Goal: Use online tool/utility: Utilize a website feature to perform a specific function

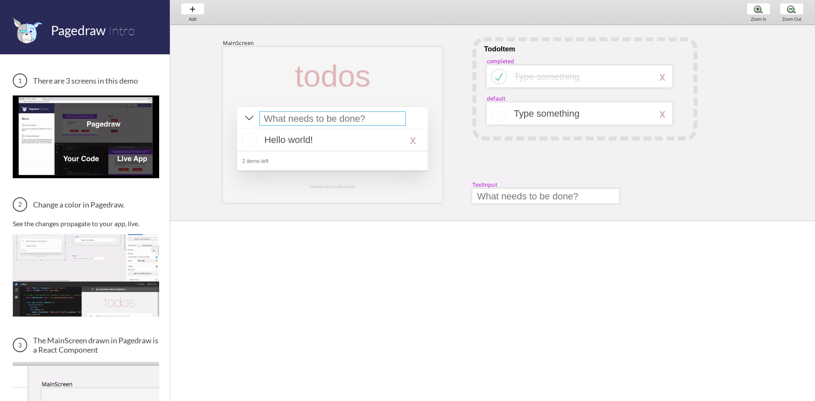
click at [290, 112] on div at bounding box center [332, 119] width 146 height 14
select select "4"
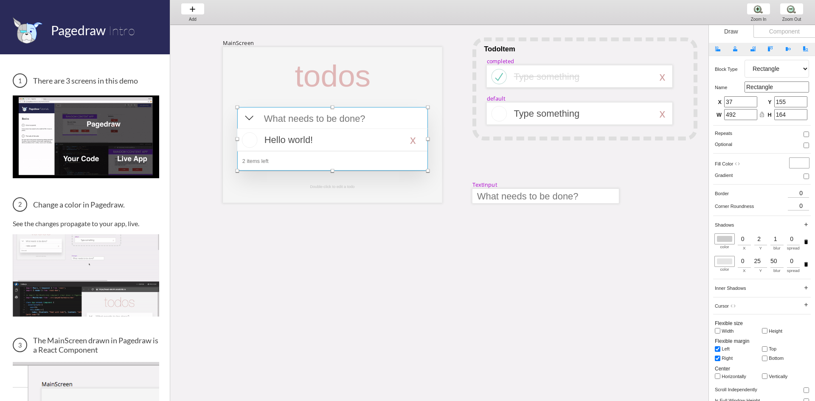
drag, startPoint x: 495, startPoint y: 220, endPoint x: 607, endPoint y: 298, distance: 135.8
click at [499, 0] on html "Pagedraw Intro There are 3 screens in this demo Change a color in Pagedraw. See…" at bounding box center [407, 0] width 815 height 0
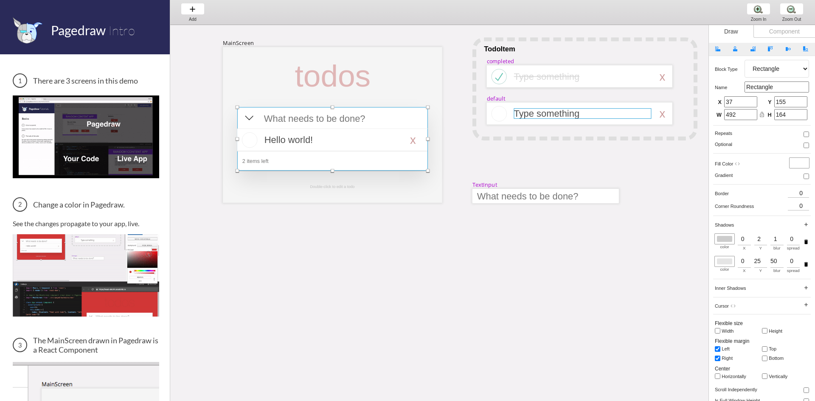
scroll to position [11, 0]
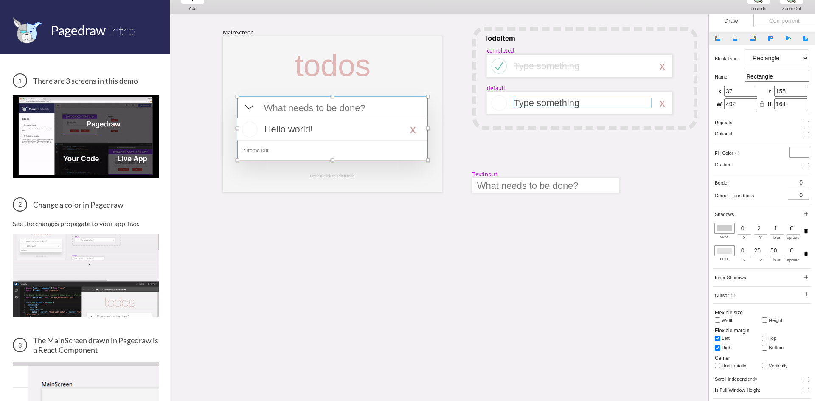
click at [539, 14] on div "MainScreen todos Hello world! x 2 items left TodoItem completed Type something …" at bounding box center [805, 14] width 1271 height 0
select select "3"
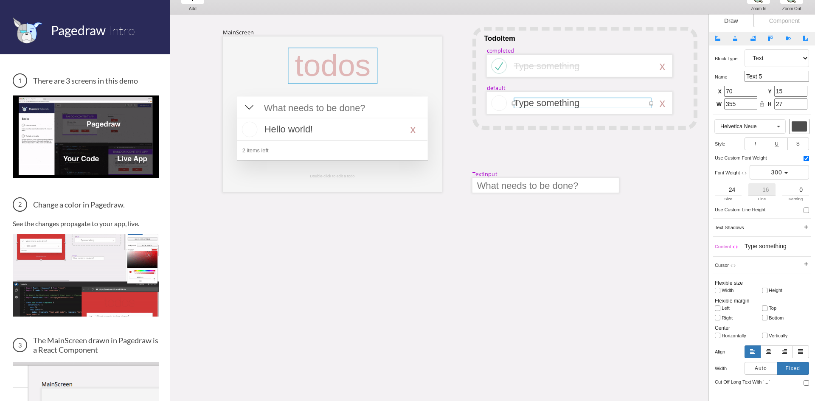
click at [315, 66] on div at bounding box center [333, 66] width 90 height 36
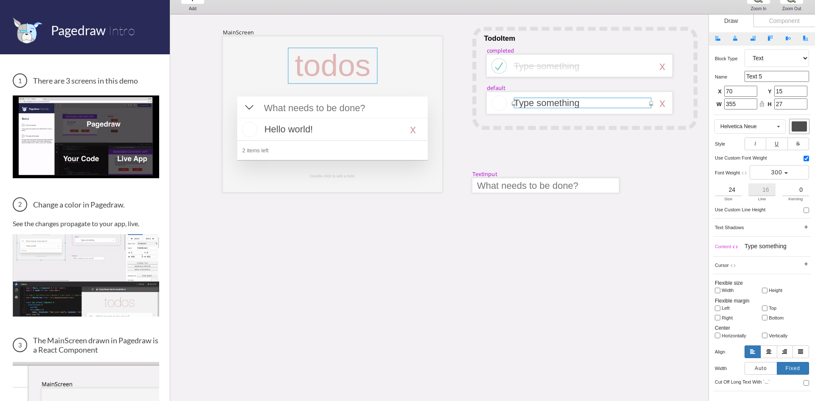
select select "3"
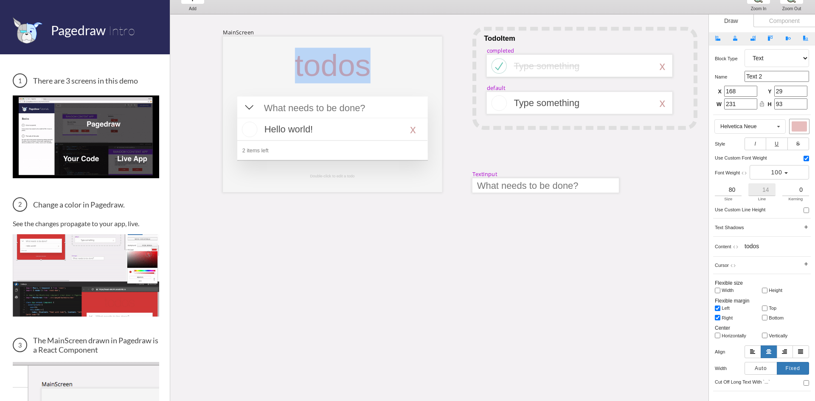
click at [315, 66] on div "todos" at bounding box center [333, 66] width 90 height 36
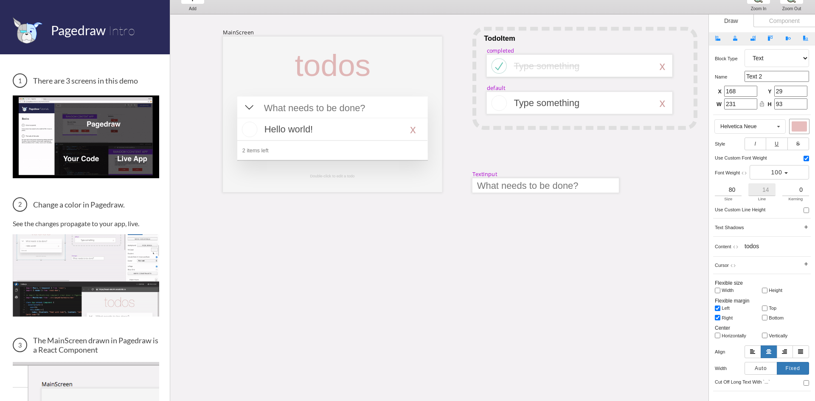
click at [730, 187] on input "80" at bounding box center [728, 189] width 27 height 13
click at [776, 173] on span "100" at bounding box center [776, 172] width 11 height 7
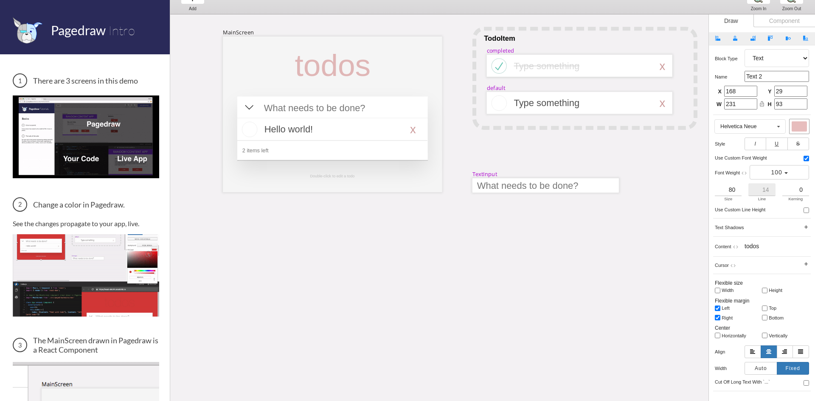
click at [810, 212] on div "Block type Artboard Multistate Group Screen Size Group Text Rectangle Oval Line…" at bounding box center [762, 241] width 106 height 393
click at [808, 212] on input "checkbox" at bounding box center [807, 211] width 6 height 6
checkbox input "true"
type input "14"
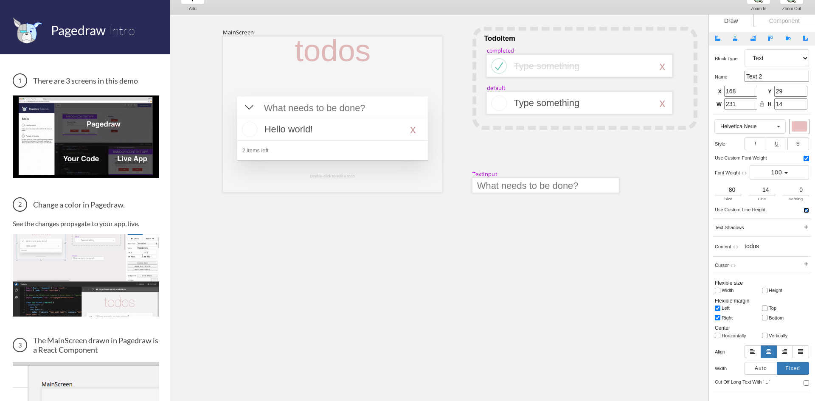
click at [808, 212] on input "checkbox" at bounding box center [807, 211] width 6 height 6
checkbox input "false"
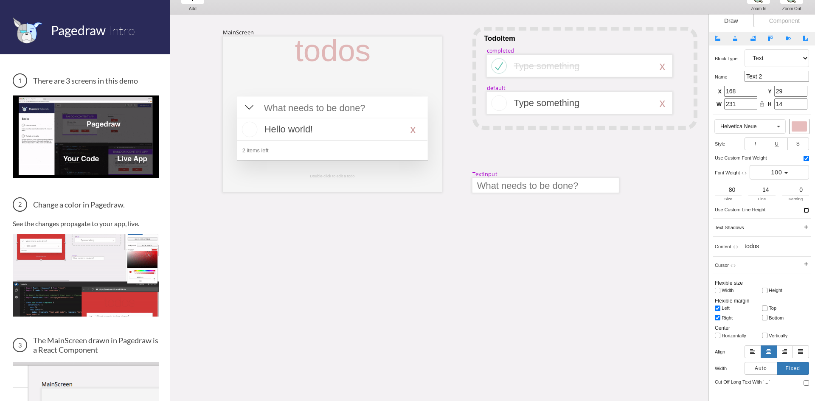
type input "92"
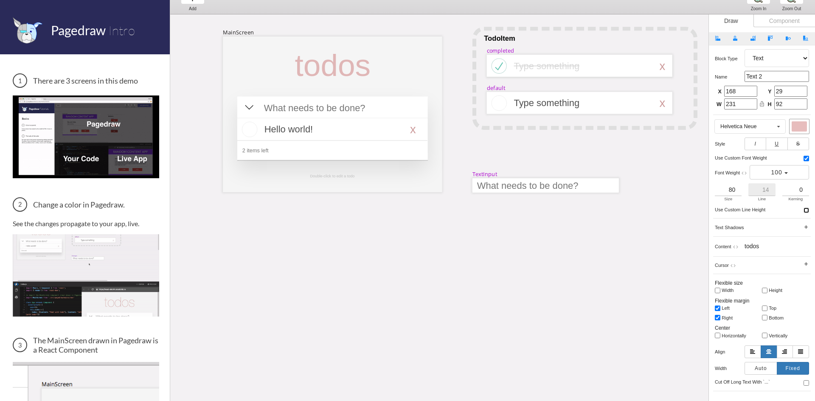
click at [808, 212] on input "checkbox" at bounding box center [807, 211] width 6 height 6
checkbox input "true"
type input "14"
click at [805, 226] on icon "add" at bounding box center [806, 227] width 6 height 6
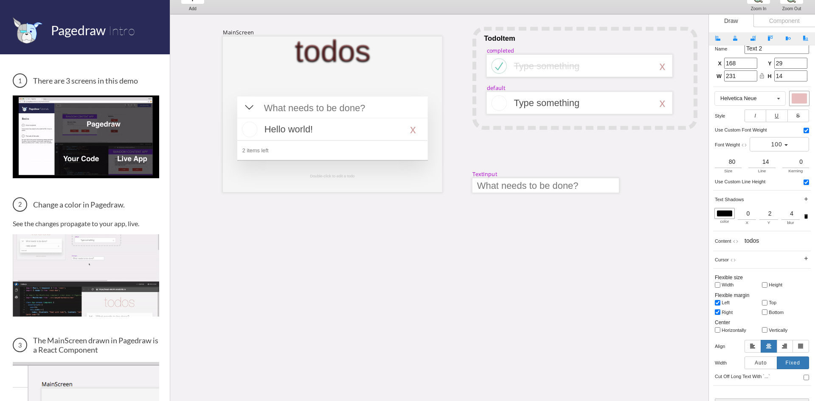
scroll to position [42, 0]
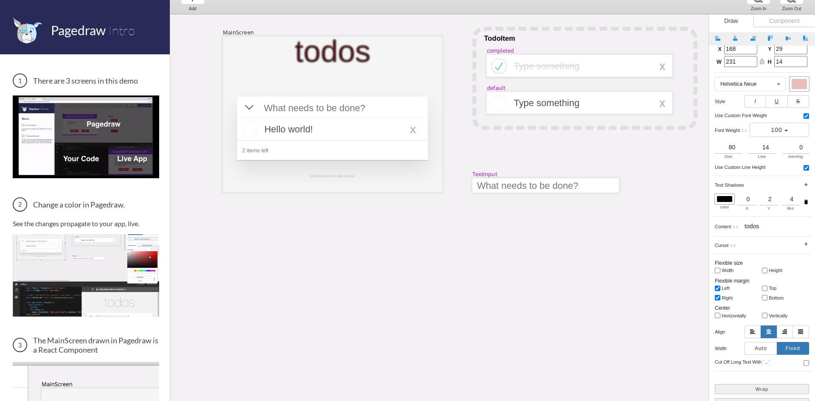
click at [730, 270] on h5 "Width" at bounding box center [737, 270] width 30 height 5
click at [720, 270] on input "Width" at bounding box center [718, 271] width 6 height 6
checkbox input "true"
click at [774, 273] on h5 "Height" at bounding box center [784, 270] width 30 height 5
click at [768, 273] on input "Height" at bounding box center [765, 271] width 6 height 6
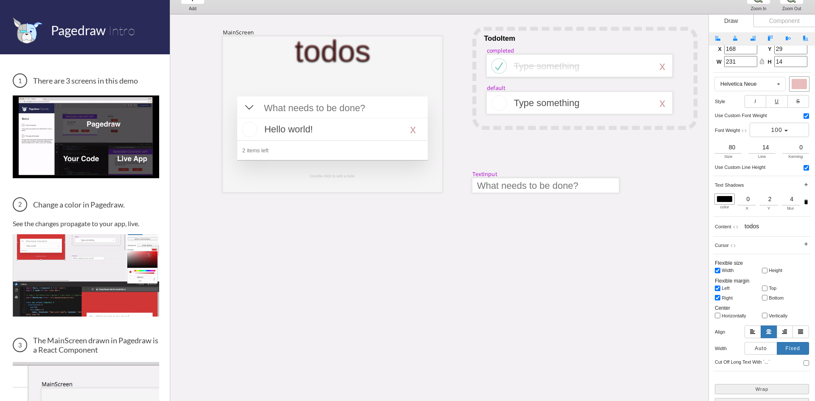
click at [774, 271] on h5 "Height" at bounding box center [784, 270] width 30 height 5
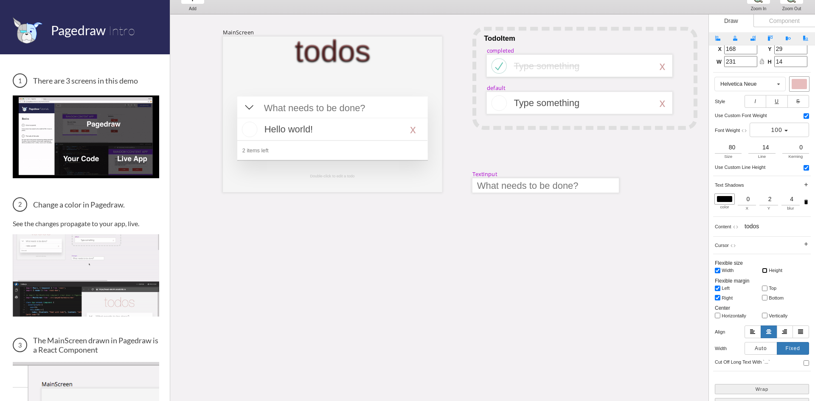
click at [768, 271] on input "Height" at bounding box center [765, 271] width 6 height 6
checkbox input "false"
click at [759, 269] on label "Width" at bounding box center [738, 270] width 47 height 7
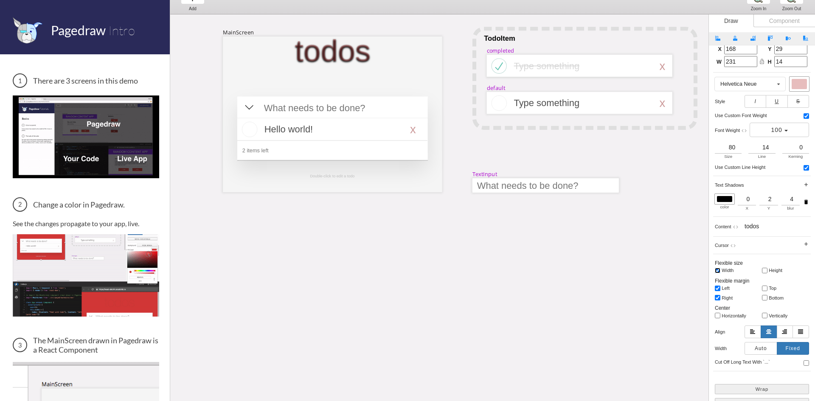
click at [720, 269] on input "Width" at bounding box center [718, 271] width 6 height 6
checkbox input "false"
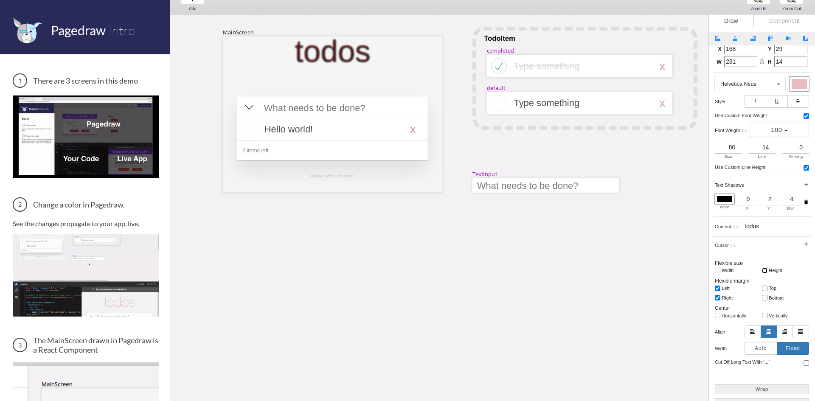
click at [765, 270] on input "Height" at bounding box center [765, 271] width 6 height 6
checkbox input "false"
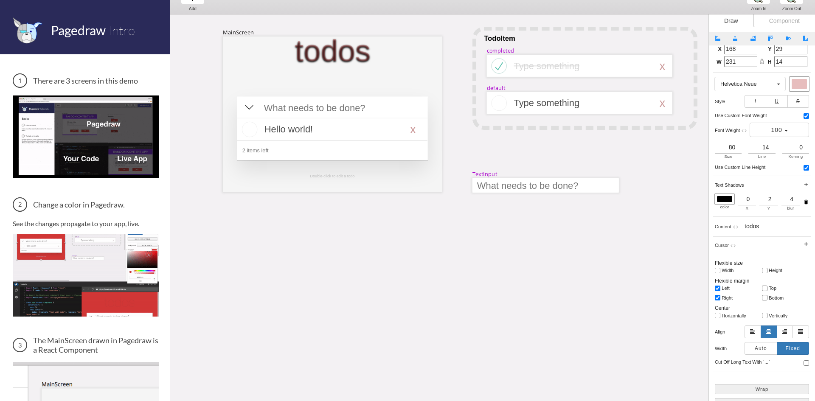
click at [727, 288] on h5 "left" at bounding box center [737, 288] width 30 height 5
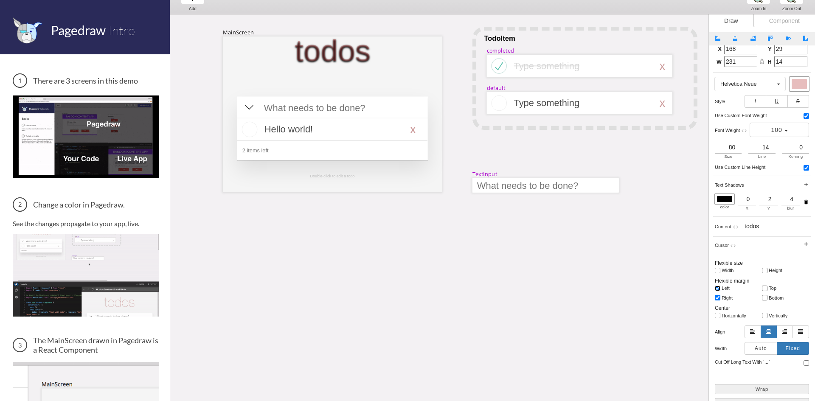
click at [720, 288] on input "left" at bounding box center [718, 289] width 6 height 6
checkbox input "false"
click at [728, 296] on h5 "right" at bounding box center [737, 297] width 30 height 5
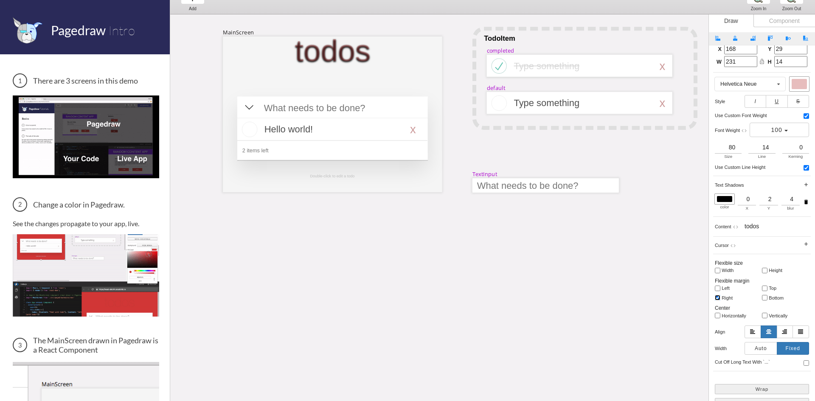
click at [720, 296] on input "right" at bounding box center [718, 298] width 6 height 6
checkbox input "false"
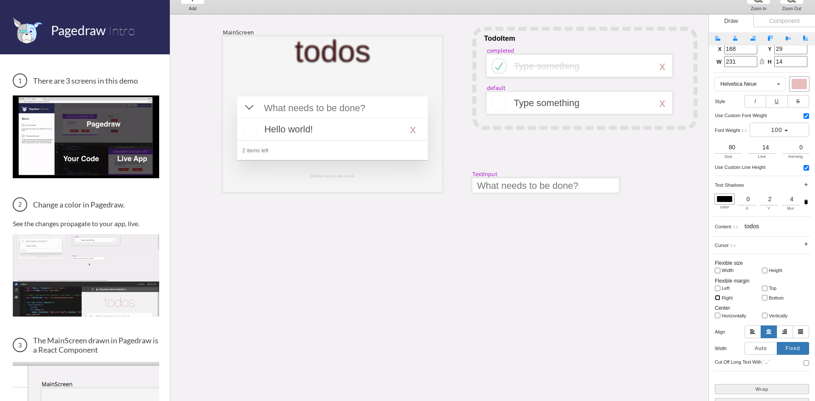
scroll to position [85, 0]
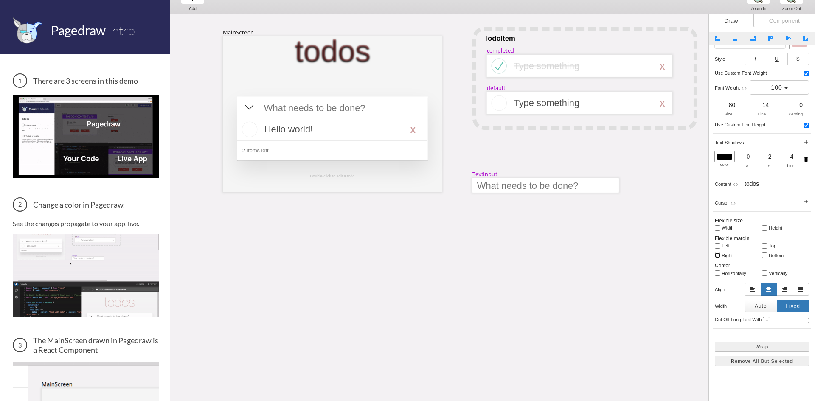
click at [759, 308] on button "Auto" at bounding box center [761, 306] width 33 height 13
type input "196"
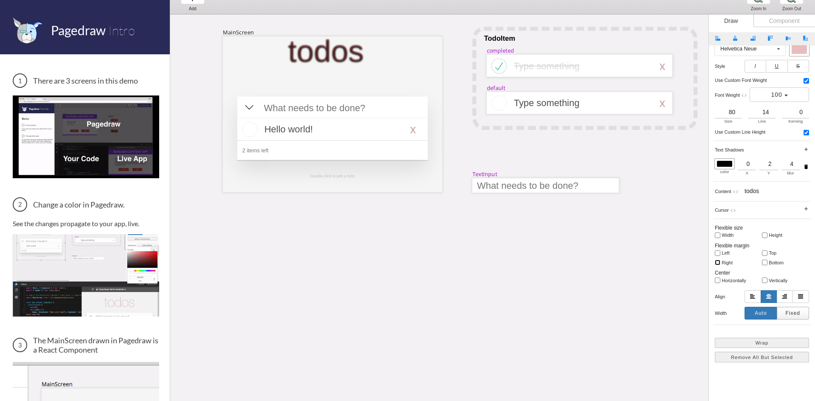
click at [783, 310] on button "Fixed" at bounding box center [793, 313] width 33 height 13
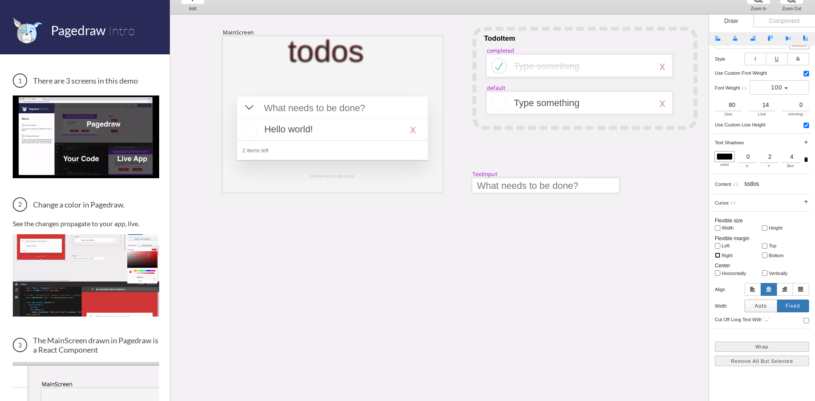
click at [762, 308] on button "Auto" at bounding box center [761, 306] width 33 height 13
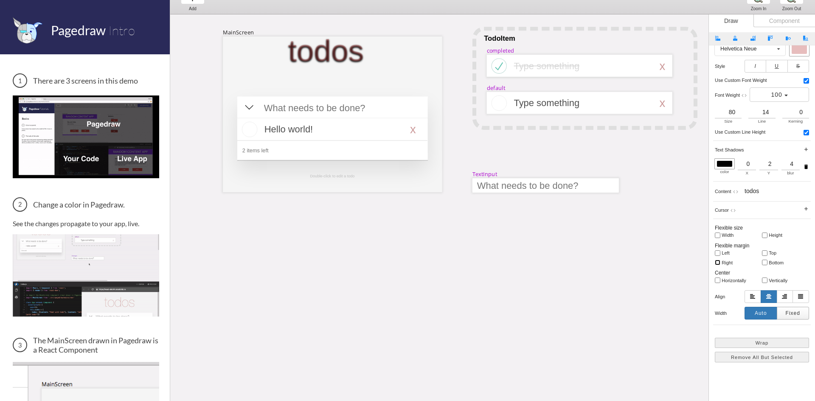
click at [781, 310] on button "Fixed" at bounding box center [793, 313] width 33 height 13
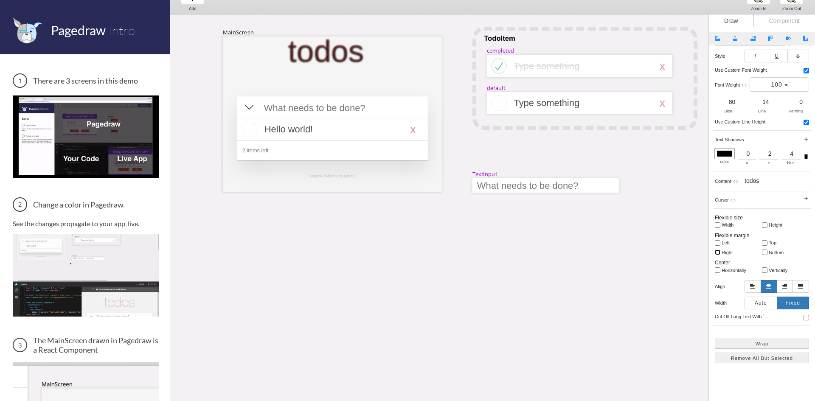
scroll to position [89, 0]
click at [808, 317] on input "checkbox" at bounding box center [807, 317] width 6 height 6
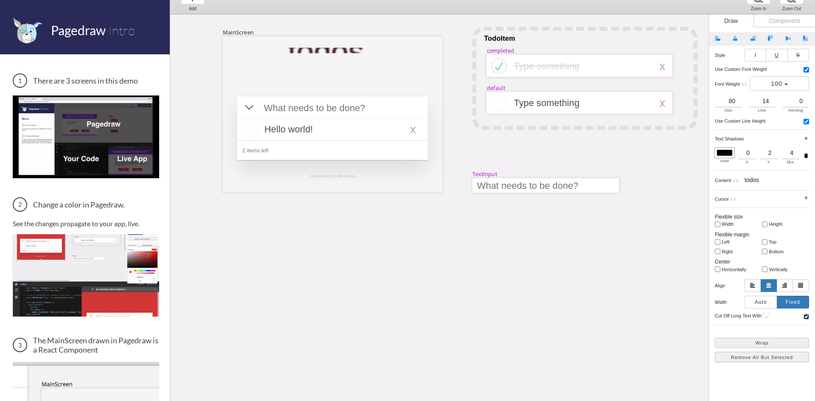
click at [806, 318] on input "checkbox" at bounding box center [807, 317] width 6 height 6
checkbox input "false"
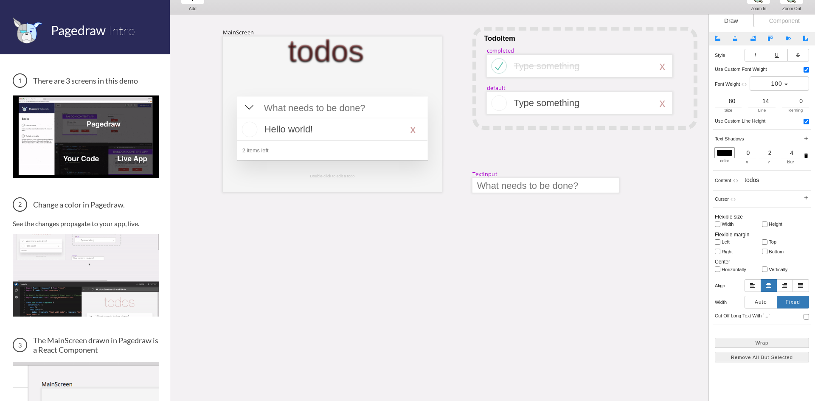
click at [747, 316] on h5 "cut off long text with `...`" at bounding box center [744, 315] width 58 height 5
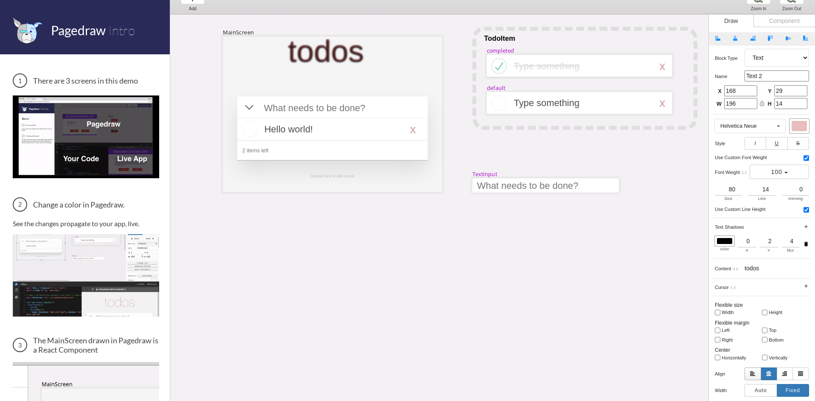
scroll to position [0, 0]
click at [744, 140] on div "style I U S" at bounding box center [762, 144] width 94 height 13
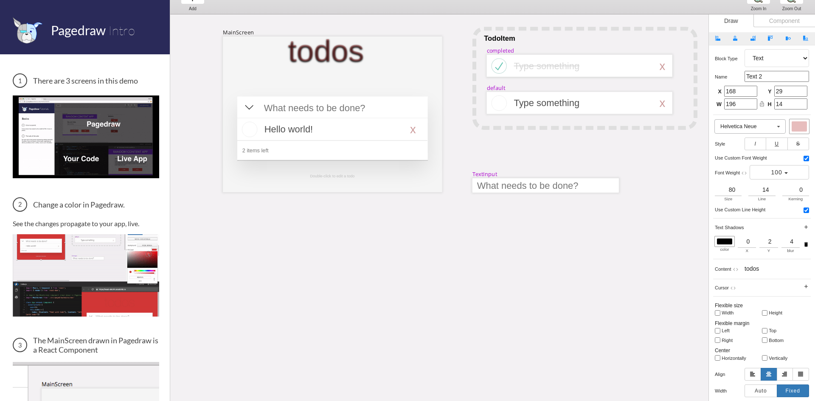
click at [747, 133] on input "string" at bounding box center [750, 127] width 70 height 14
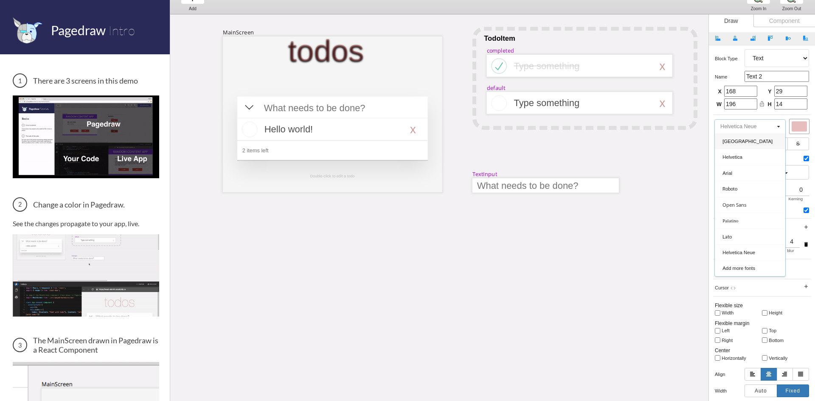
click at [747, 133] on input "string" at bounding box center [750, 127] width 70 height 14
click at [751, 128] on input "string" at bounding box center [750, 127] width 70 height 14
click at [649, 158] on div "MainScreen todos Hello world! x 2 items left TodoItem completed Type something …" at bounding box center [805, 286] width 1271 height 544
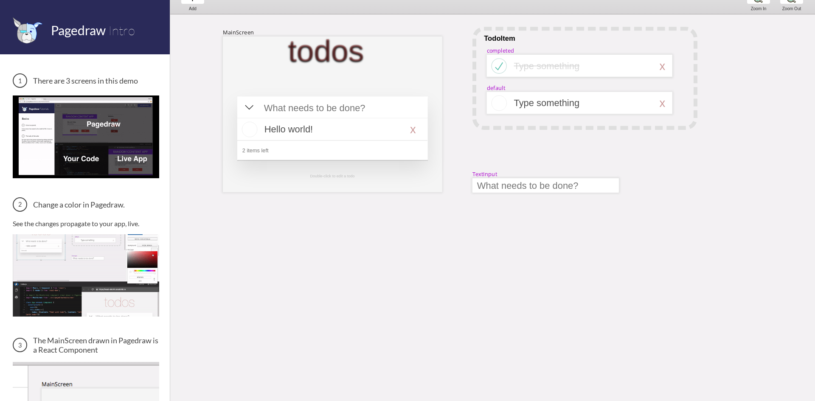
click at [334, 53] on div "todos" at bounding box center [326, 51] width 76 height 6
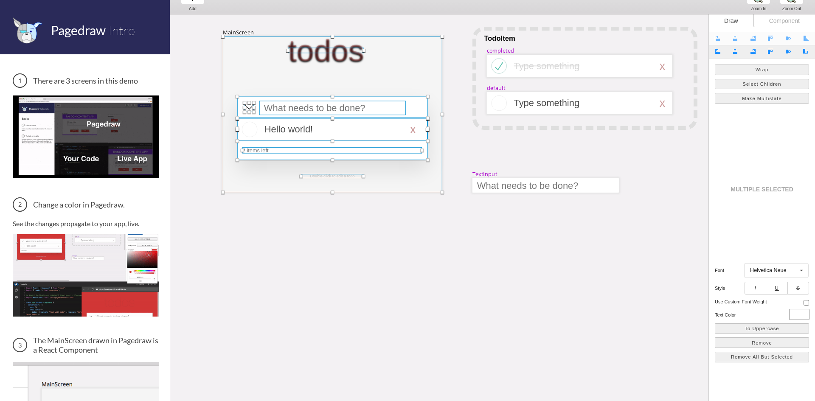
click at [334, 53] on div "todos" at bounding box center [326, 51] width 76 height 6
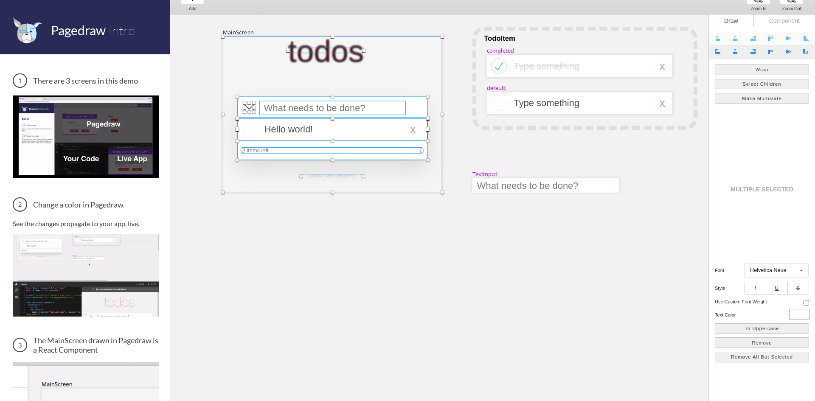
click at [334, 53] on div "todos" at bounding box center [326, 51] width 76 height 6
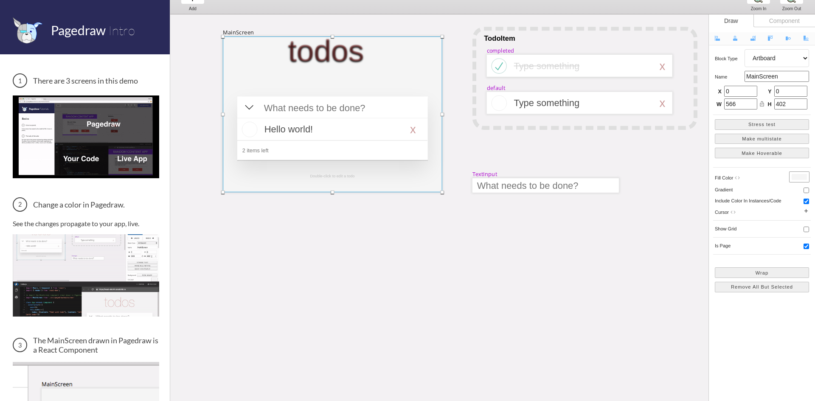
click at [334, 53] on div "todos" at bounding box center [326, 51] width 76 height 6
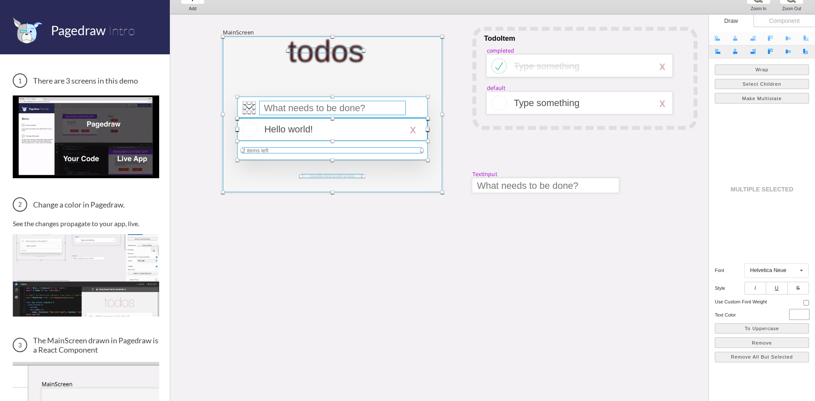
click at [334, 53] on div "todos" at bounding box center [326, 51] width 76 height 6
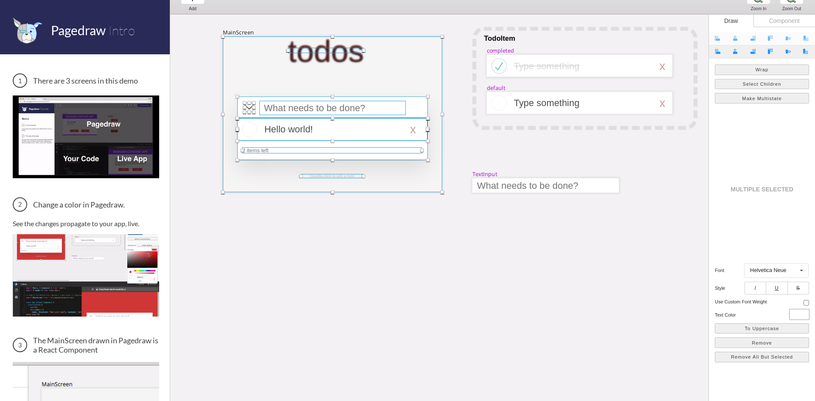
click at [333, 53] on div "todos" at bounding box center [326, 51] width 76 height 6
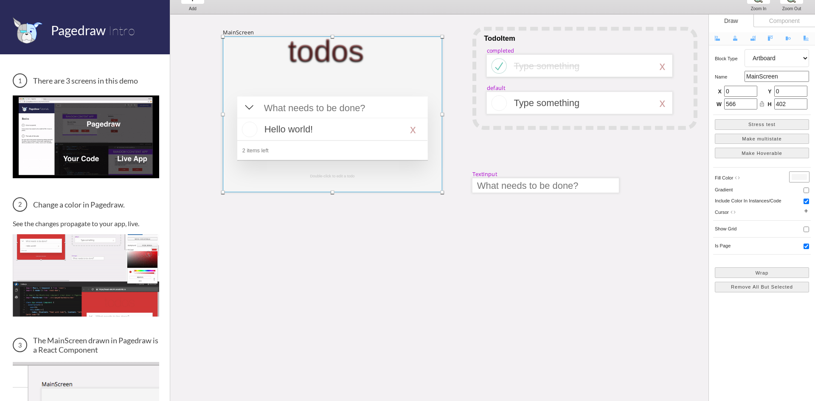
click at [333, 53] on div "todos" at bounding box center [326, 51] width 76 height 6
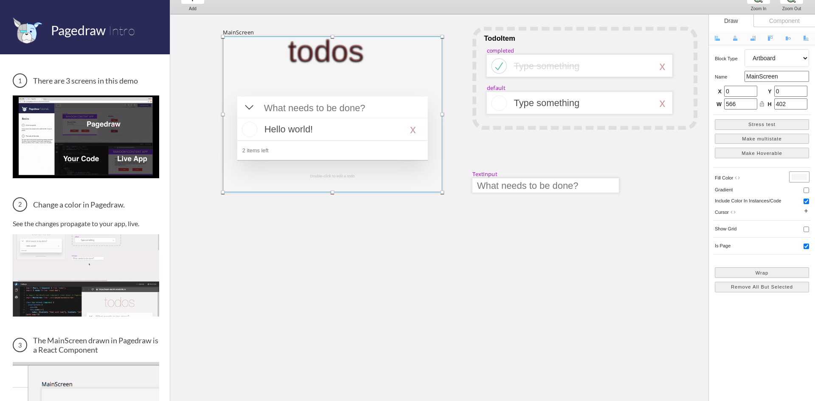
click at [333, 53] on div "todos" at bounding box center [326, 51] width 76 height 6
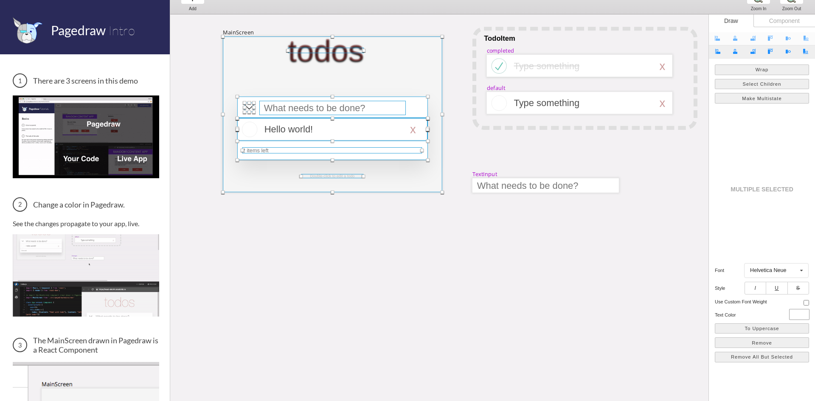
click at [333, 53] on div "todos" at bounding box center [326, 51] width 76 height 6
click at [333, 51] on div at bounding box center [326, 51] width 76 height 6
select select "3"
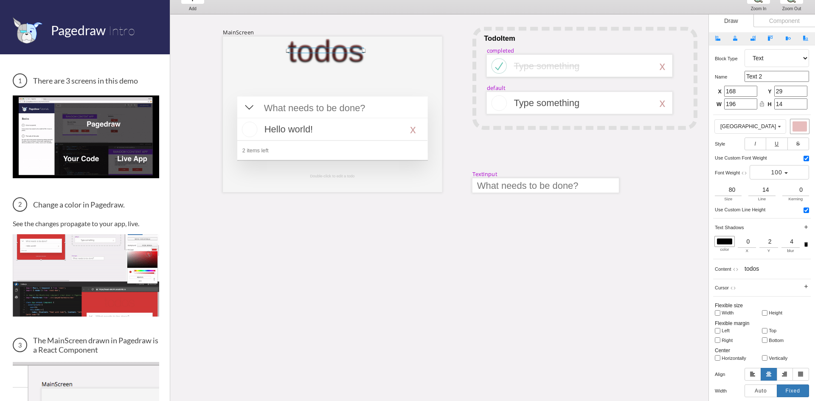
click at [332, 53] on div "todos" at bounding box center [326, 51] width 76 height 6
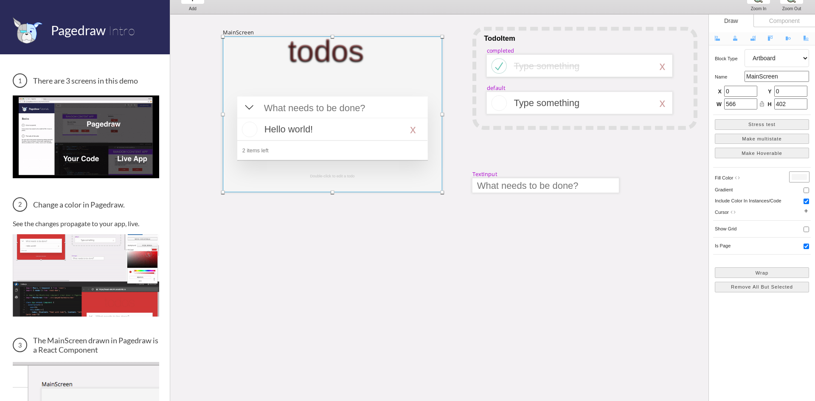
click at [332, 53] on div "todos" at bounding box center [326, 51] width 76 height 6
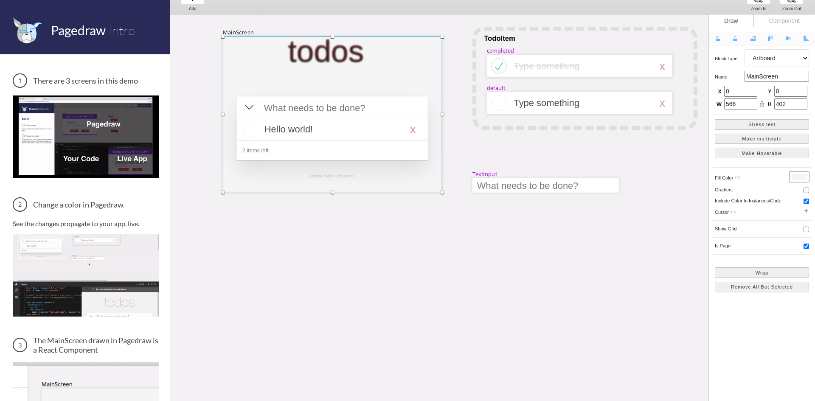
click at [332, 53] on div "todos" at bounding box center [326, 51] width 76 height 6
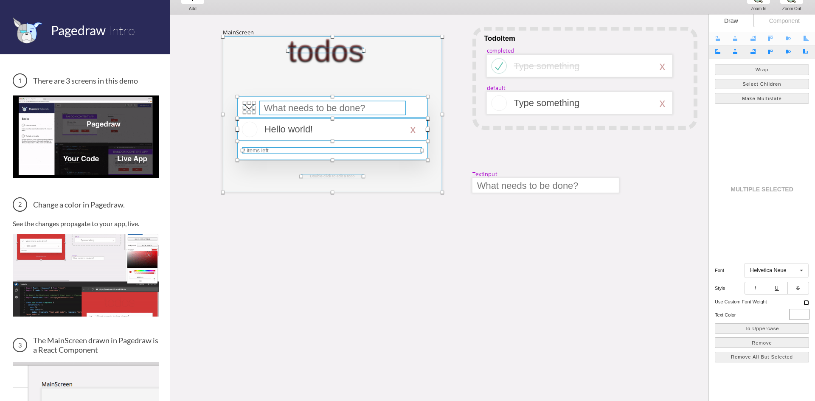
click at [806, 300] on input "checkbox" at bounding box center [807, 303] width 6 height 6
click at [807, 284] on input "checkbox" at bounding box center [807, 285] width 6 height 6
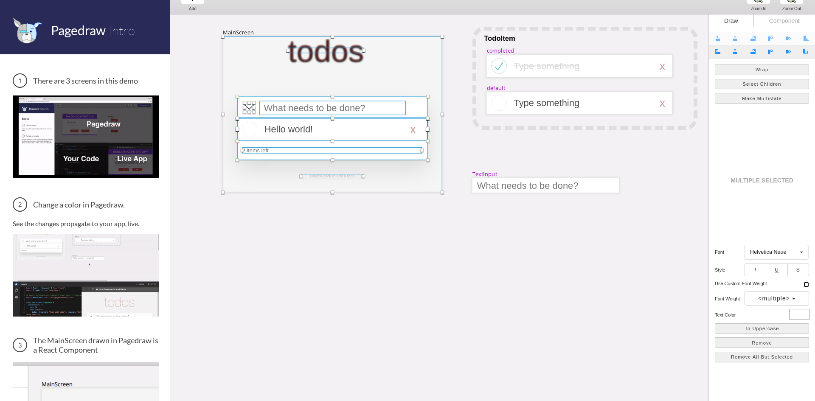
checkbox input "false"
click at [793, 318] on div at bounding box center [800, 315] width 20 height 10
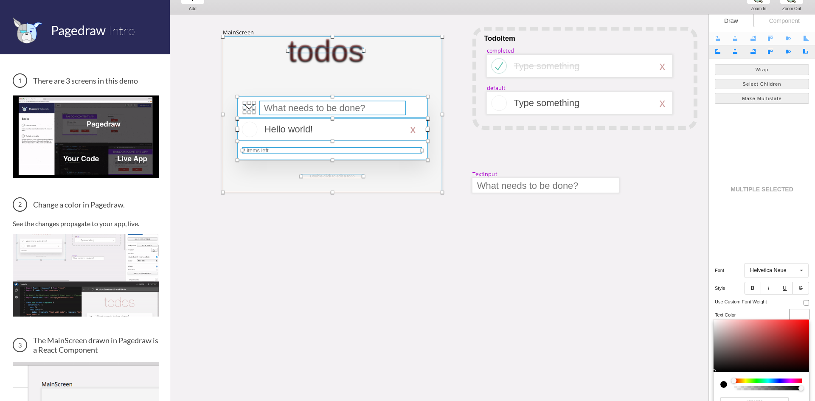
click at [793, 318] on div at bounding box center [407, 200] width 815 height 401
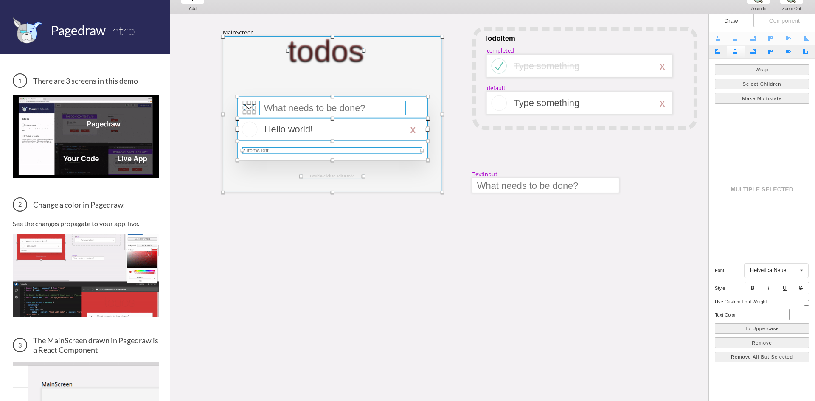
click at [736, 58] on button "Expand Align Vertically" at bounding box center [736, 51] width 18 height 13
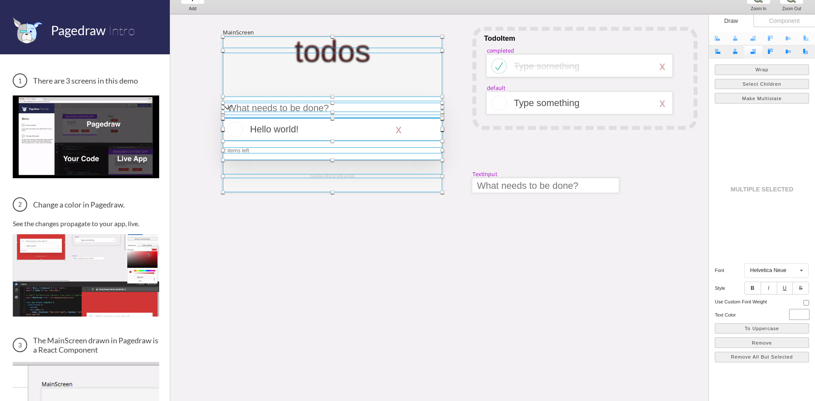
click at [757, 53] on button "Expand Align Right" at bounding box center [753, 51] width 18 height 13
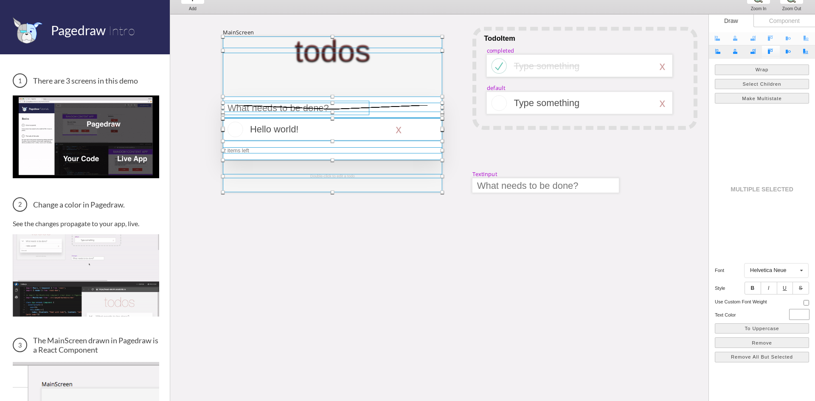
click at [769, 54] on button "Expand Align Top" at bounding box center [771, 51] width 18 height 13
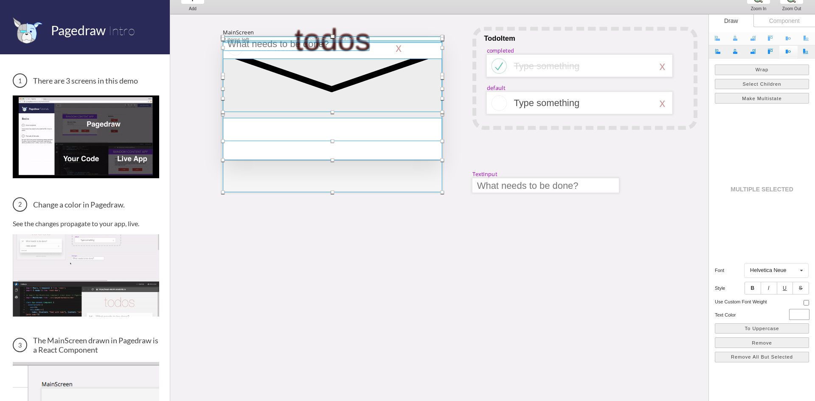
click at [780, 56] on button "Expand Align Horizontally" at bounding box center [788, 51] width 18 height 13
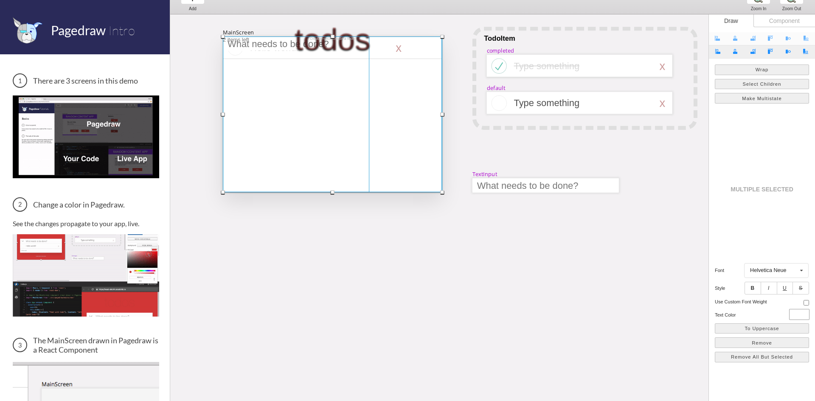
click at [329, 39] on div at bounding box center [332, 115] width 219 height 156
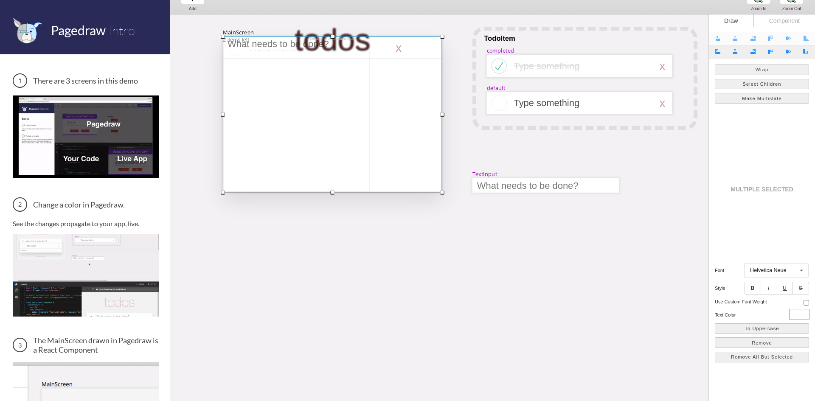
select select "15"
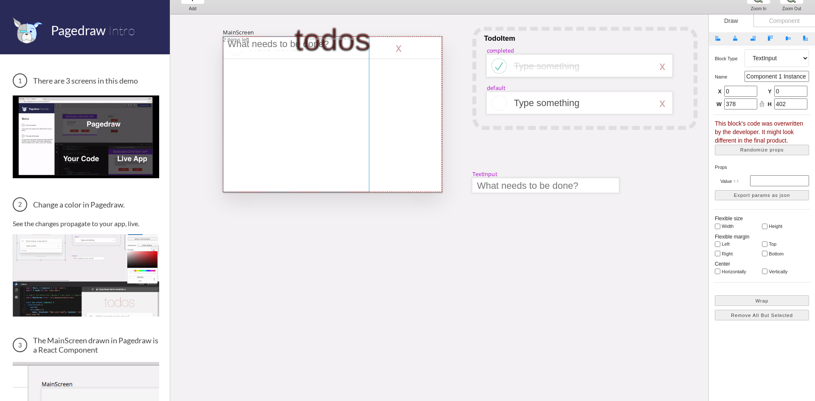
click at [328, 37] on div "todos" at bounding box center [332, 115] width 219 height 156
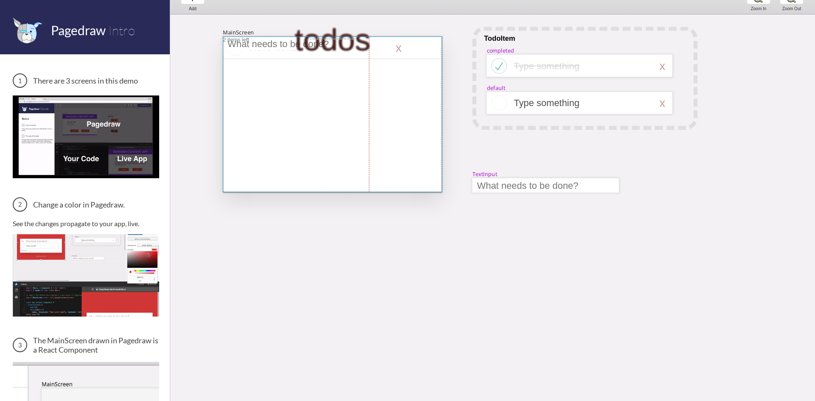
click at [319, 39] on div at bounding box center [332, 115] width 219 height 156
select select "15"
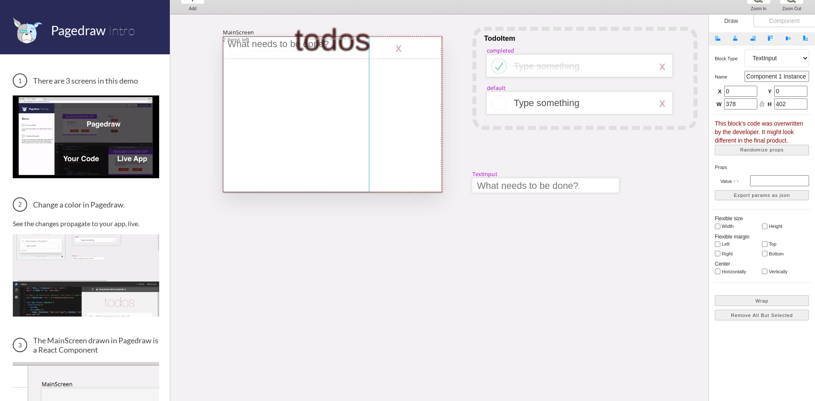
click at [326, 37] on div "todos" at bounding box center [332, 115] width 219 height 156
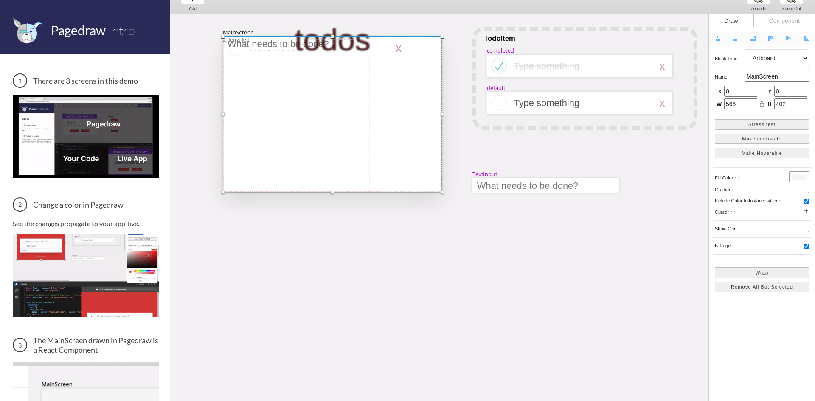
click at [280, 49] on div at bounding box center [332, 115] width 219 height 156
select select "15"
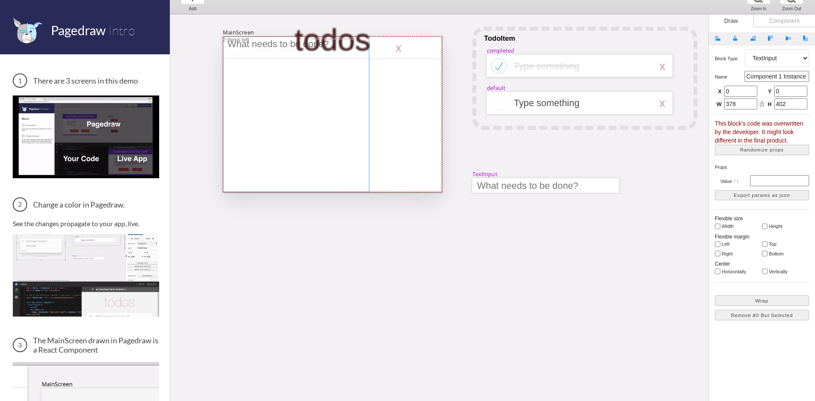
click at [301, 37] on div "todos" at bounding box center [332, 115] width 219 height 156
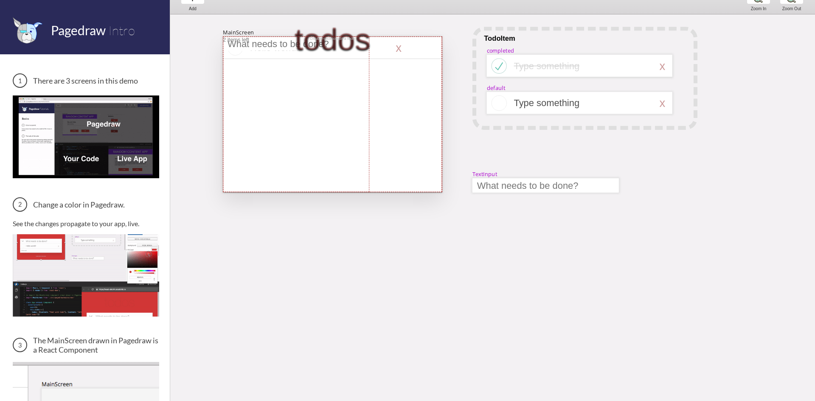
click at [315, 37] on div "todos" at bounding box center [332, 115] width 219 height 156
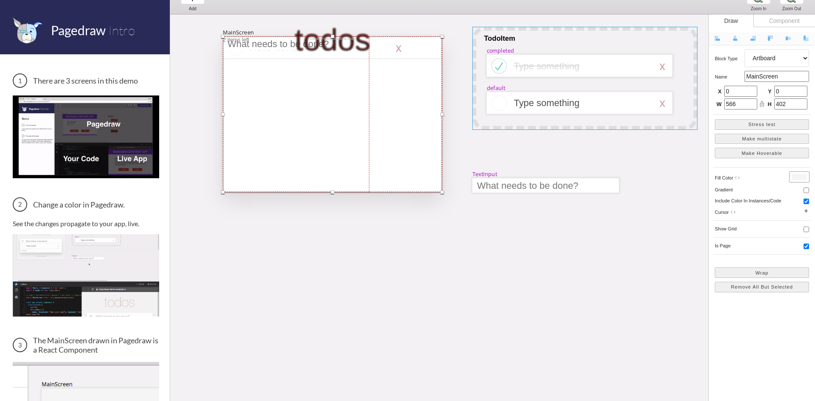
click at [497, 44] on div at bounding box center [585, 78] width 225 height 103
select select "1"
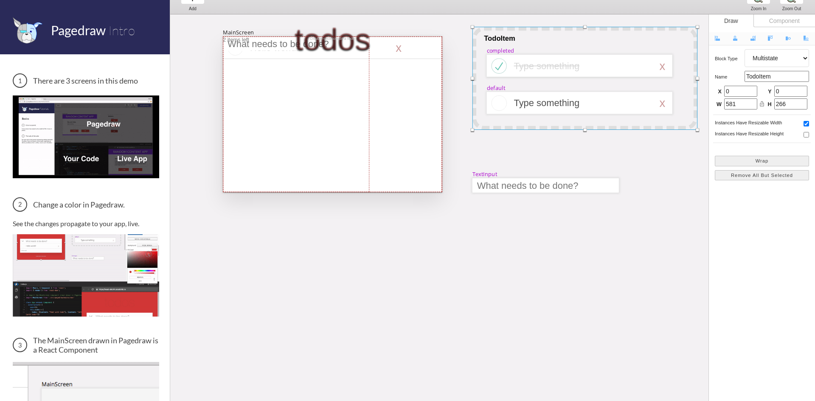
click at [496, 40] on div at bounding box center [585, 78] width 225 height 103
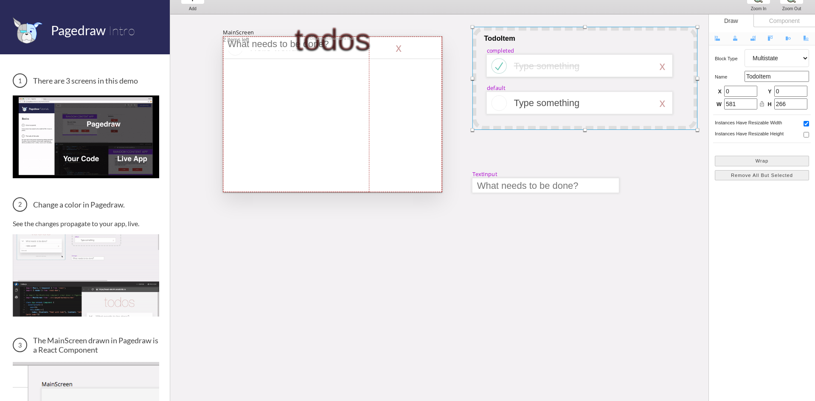
click at [496, 40] on div at bounding box center [585, 78] width 225 height 103
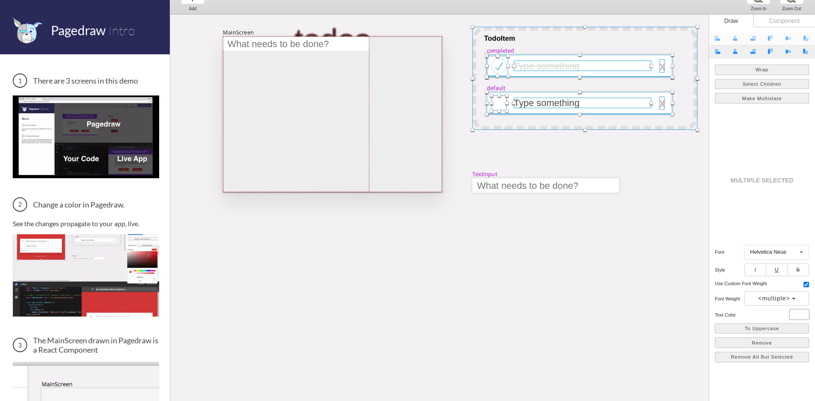
click at [496, 40] on div at bounding box center [585, 78] width 225 height 103
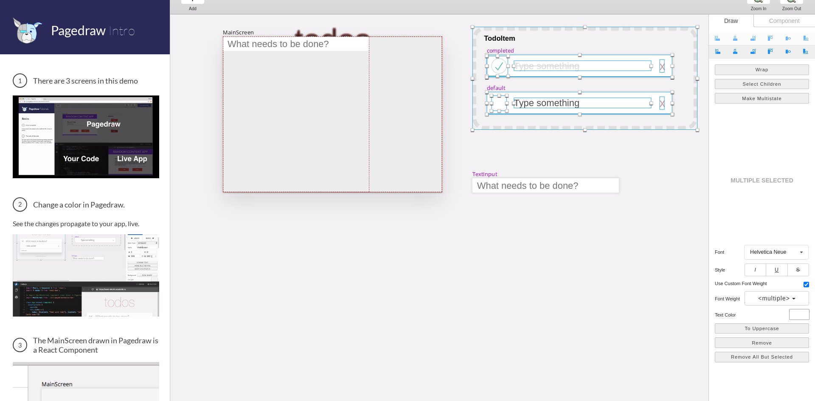
click at [496, 40] on div at bounding box center [585, 78] width 225 height 103
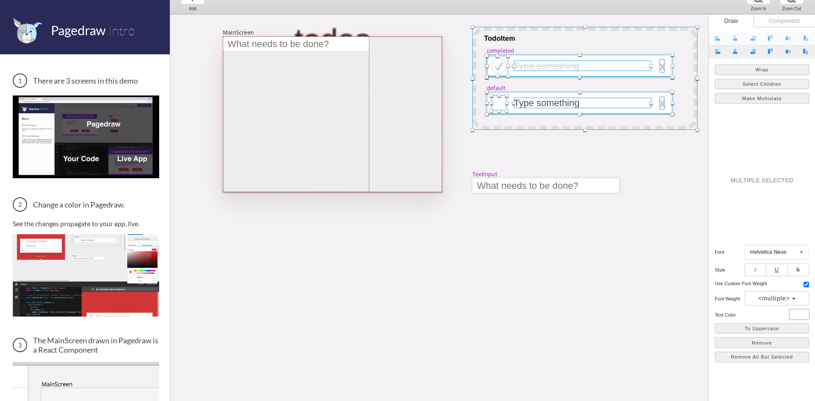
click at [498, 39] on div at bounding box center [585, 78] width 225 height 103
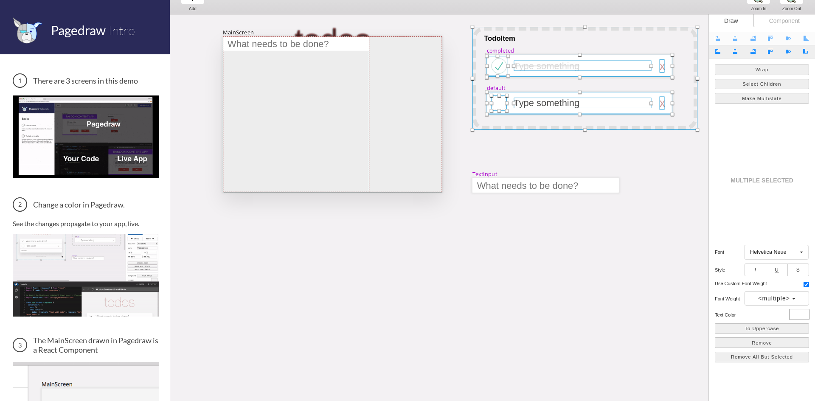
select select "1"
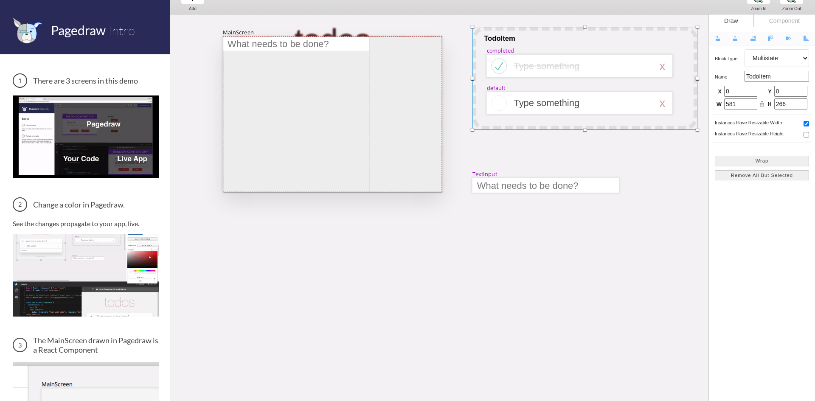
click at [498, 39] on div at bounding box center [585, 78] width 225 height 103
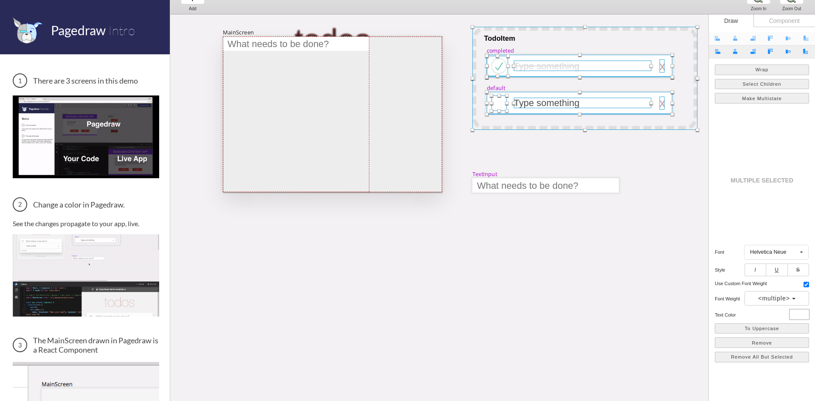
click at [498, 39] on div at bounding box center [585, 78] width 225 height 103
click at [490, 183] on div at bounding box center [546, 185] width 146 height 14
select select "9"
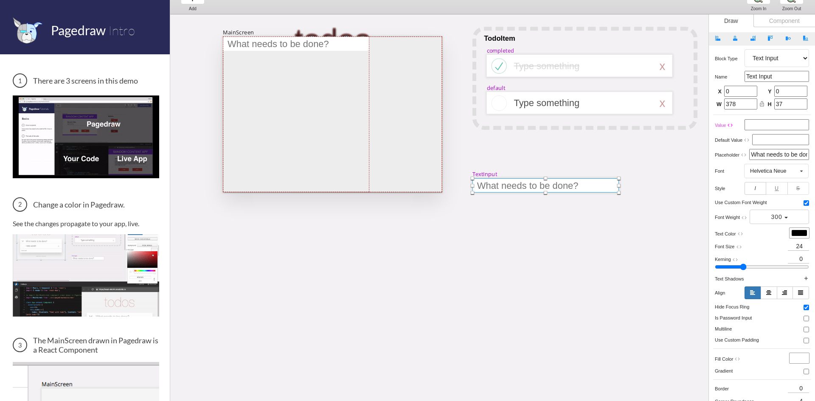
click at [490, 183] on div at bounding box center [546, 185] width 146 height 14
click at [268, 39] on div at bounding box center [296, 115] width 146 height 156
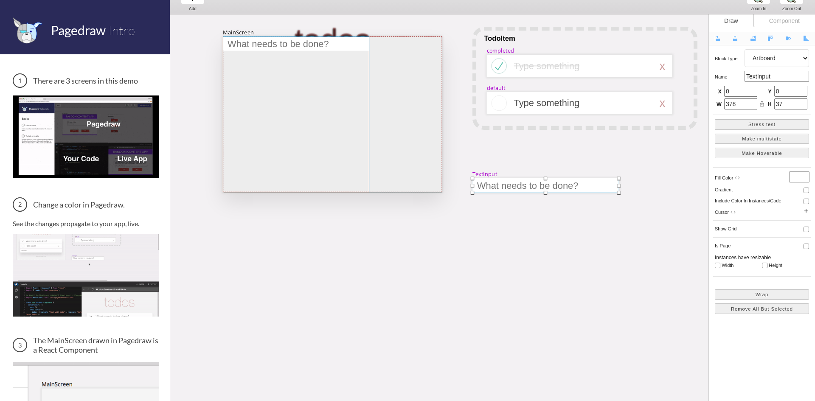
scroll to position [0, 109]
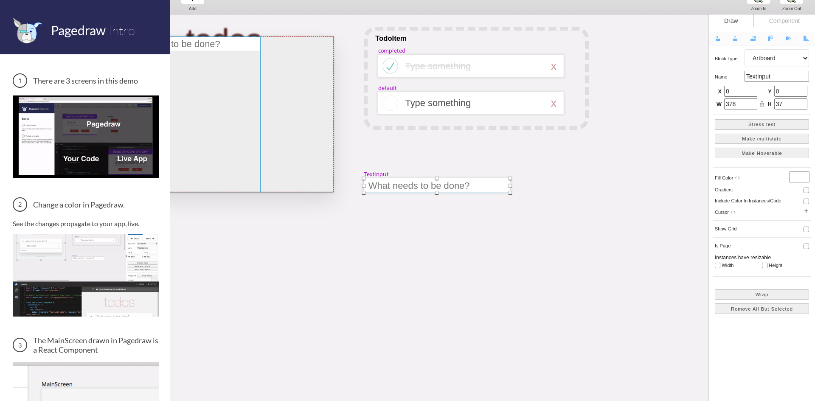
click at [268, 39] on div at bounding box center [223, 115] width 219 height 156
select select "3"
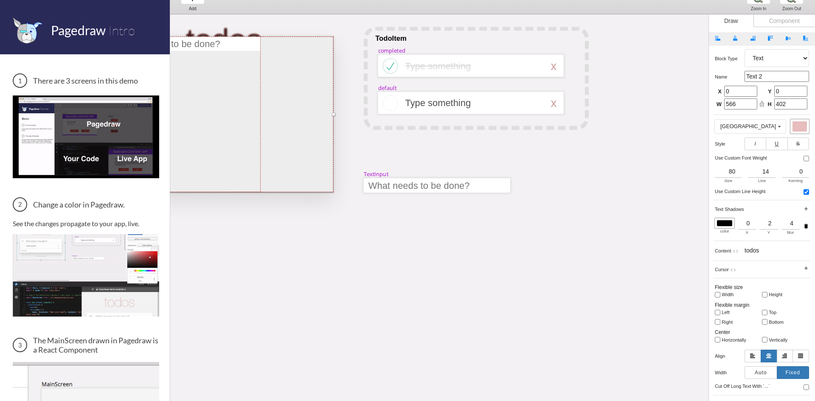
click at [237, 37] on div "todos" at bounding box center [223, 115] width 219 height 156
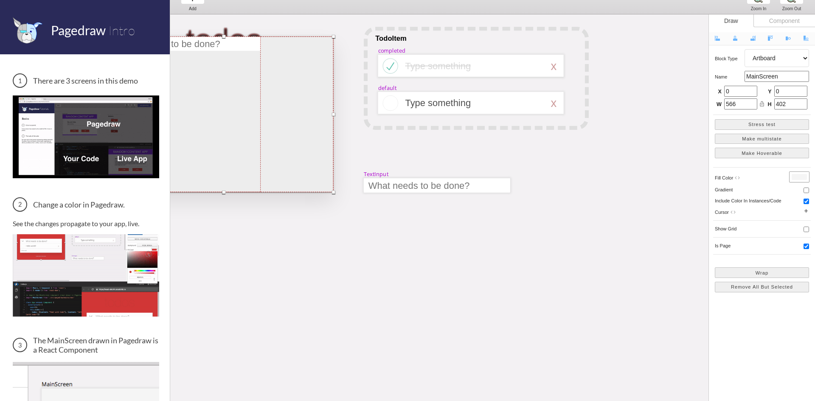
click at [237, 37] on div "todos" at bounding box center [223, 115] width 219 height 156
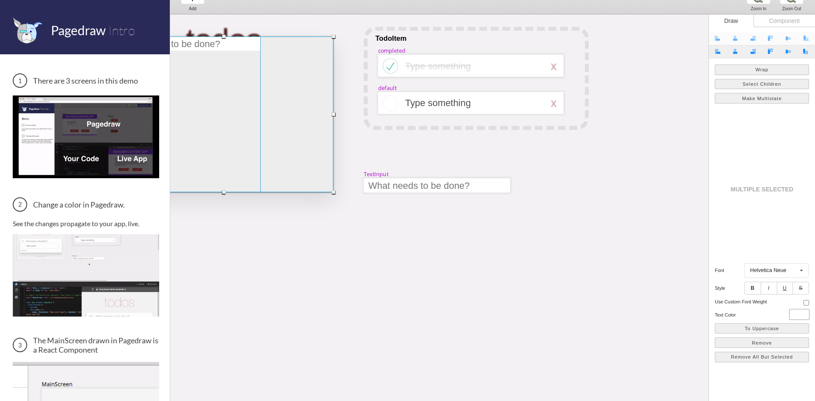
click at [237, 37] on div "todos" at bounding box center [223, 115] width 219 height 156
click at [447, 55] on div at bounding box center [471, 66] width 186 height 23
